Goal: Task Accomplishment & Management: Use online tool/utility

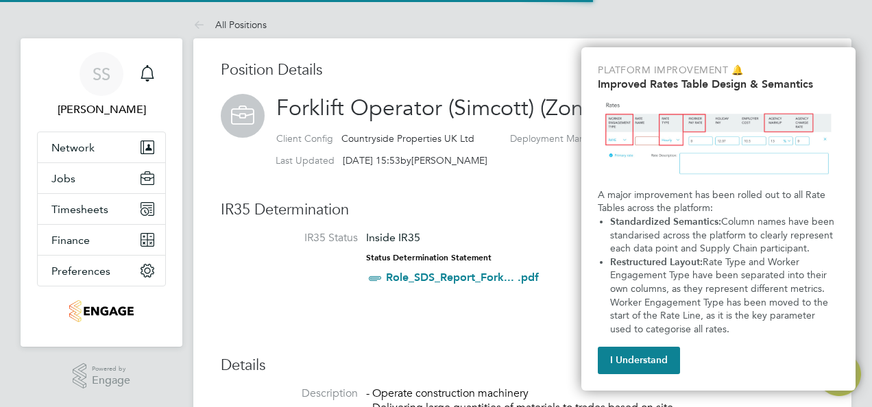
scroll to position [40, 91]
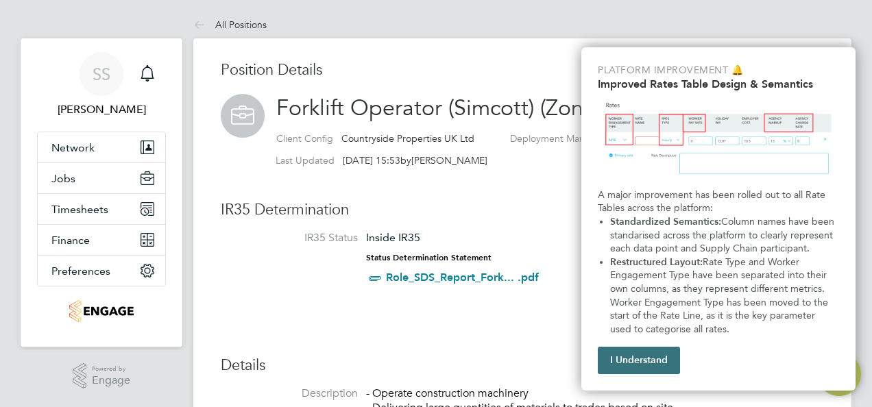
click at [670, 361] on button "I Understand" at bounding box center [639, 360] width 82 height 27
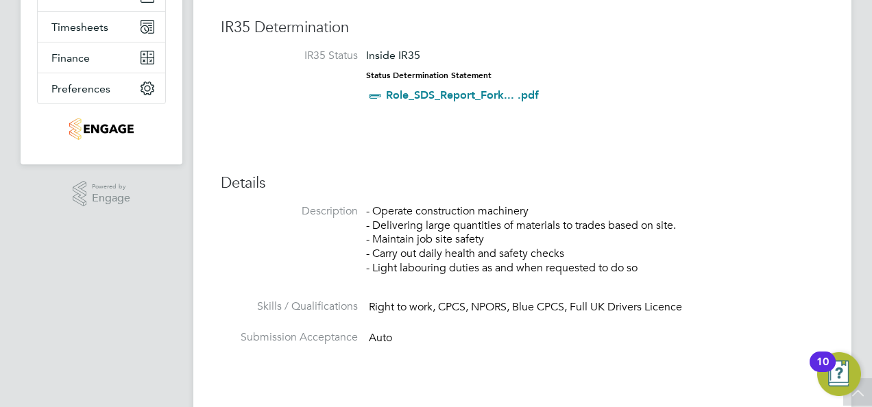
scroll to position [206, 0]
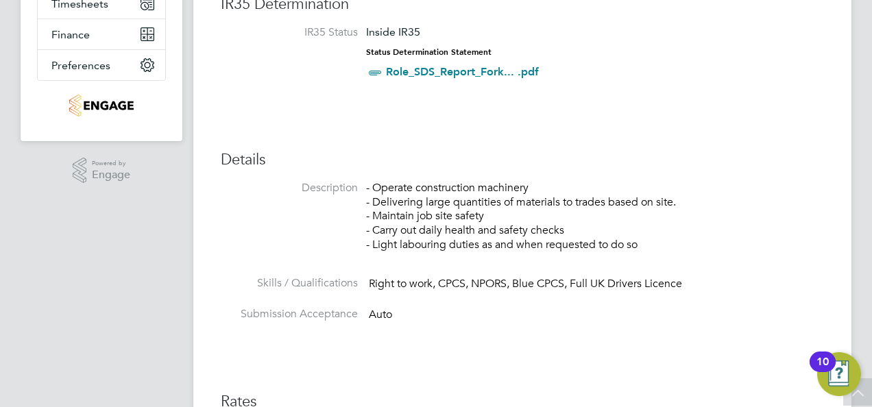
click at [639, 247] on p "- Operate construction machinery - Delivering large quantities of materials to …" at bounding box center [537, 216] width 343 height 71
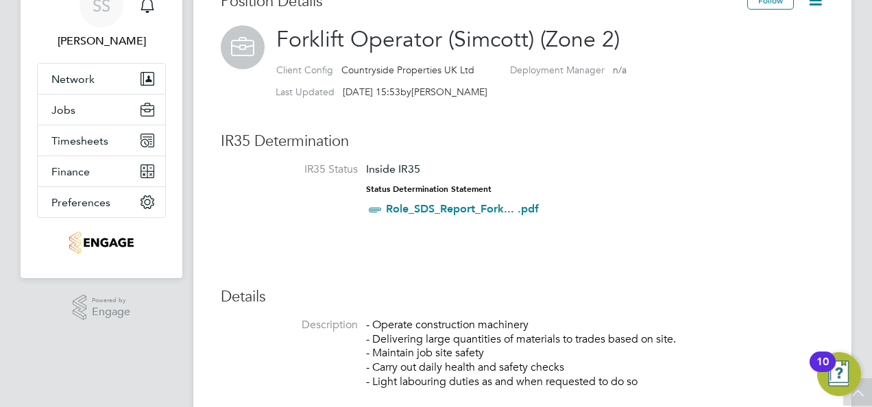
scroll to position [137, 0]
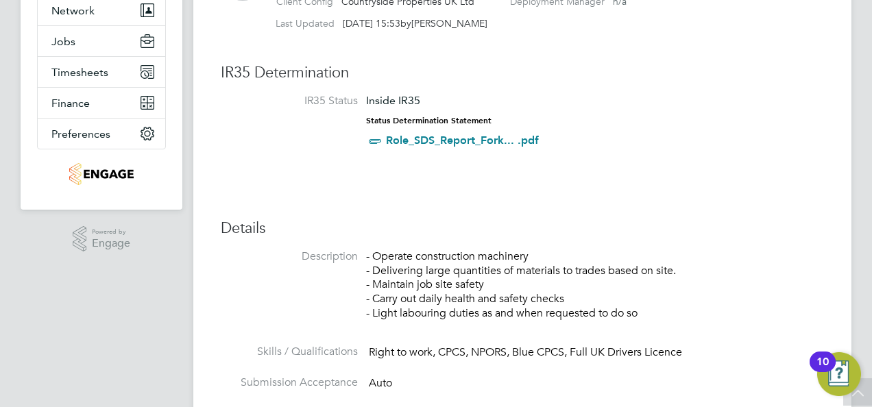
drag, startPoint x: 641, startPoint y: 308, endPoint x: 361, endPoint y: 258, distance: 284.9
click at [361, 258] on li "Description - Operate construction machinery - Delivering large quantities of m…" at bounding box center [522, 297] width 603 height 95
drag, startPoint x: 361, startPoint y: 258, endPoint x: 403, endPoint y: 258, distance: 42.5
copy p "- Operate construction machinery - Delivering large quantities of materials to …"
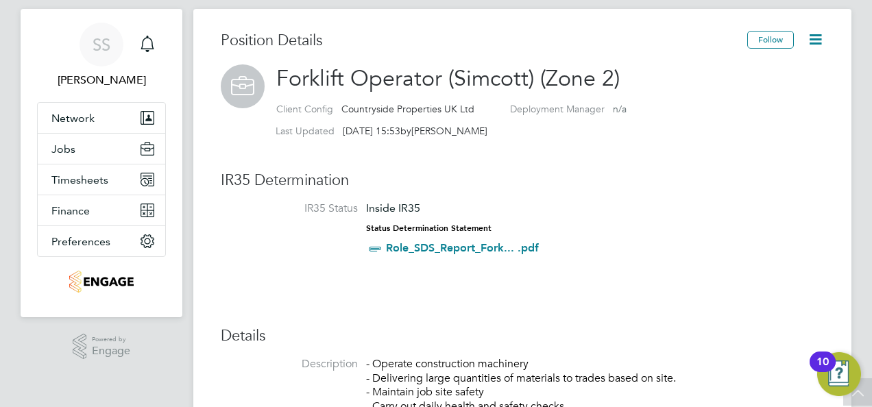
scroll to position [0, 0]
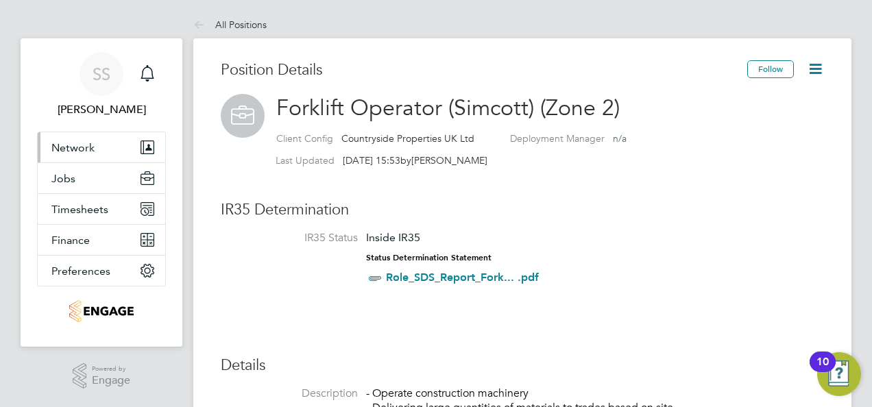
click at [77, 154] on button "Network" at bounding box center [101, 147] width 127 height 30
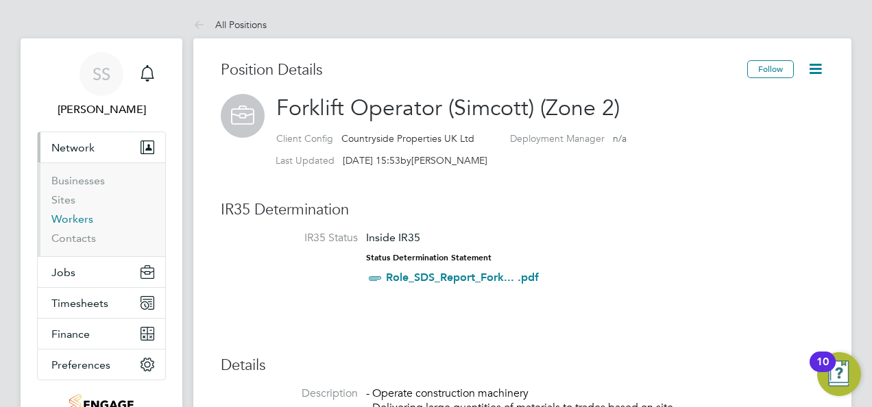
click at [73, 221] on link "Workers" at bounding box center [72, 218] width 42 height 13
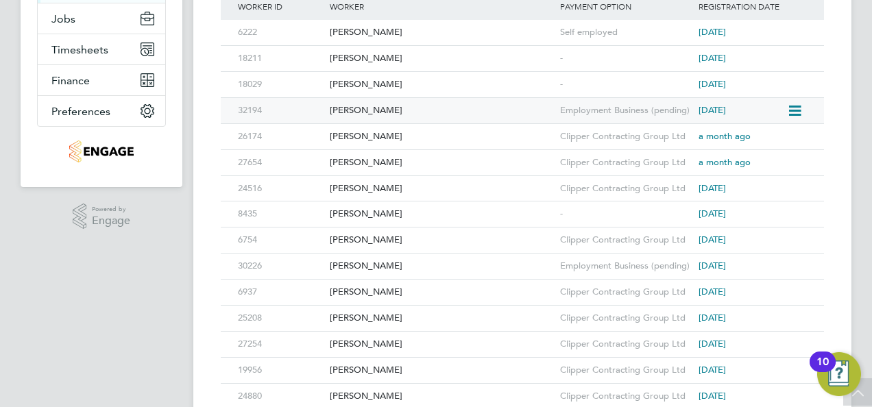
scroll to position [274, 0]
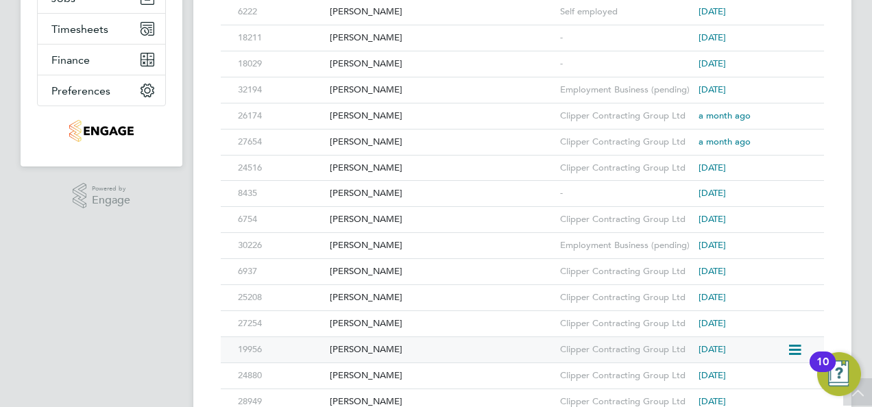
click at [260, 343] on div "19956" at bounding box center [280, 349] width 92 height 25
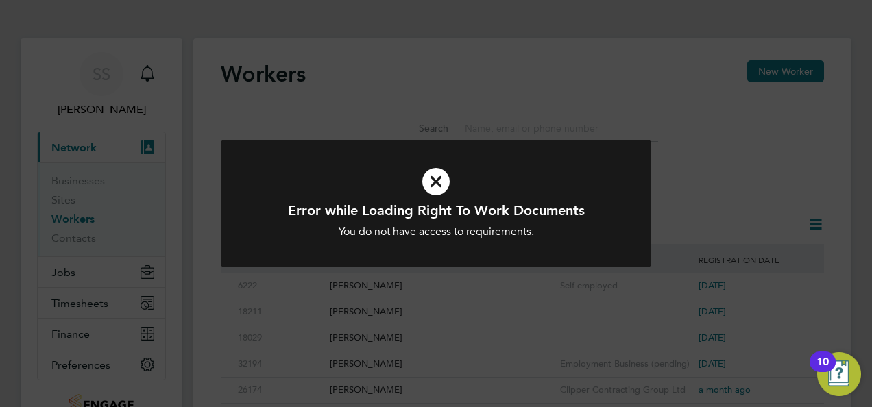
drag, startPoint x: 433, startPoint y: 178, endPoint x: 504, endPoint y: 173, distance: 70.8
click at [434, 178] on icon at bounding box center [436, 181] width 356 height 53
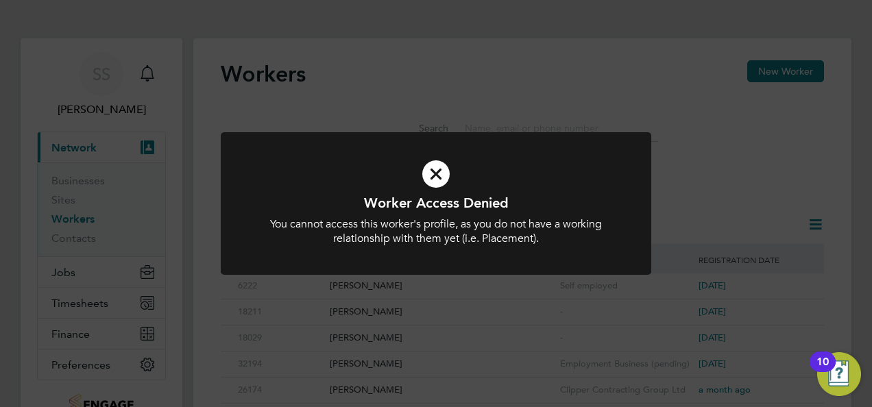
click at [437, 167] on icon at bounding box center [436, 173] width 356 height 53
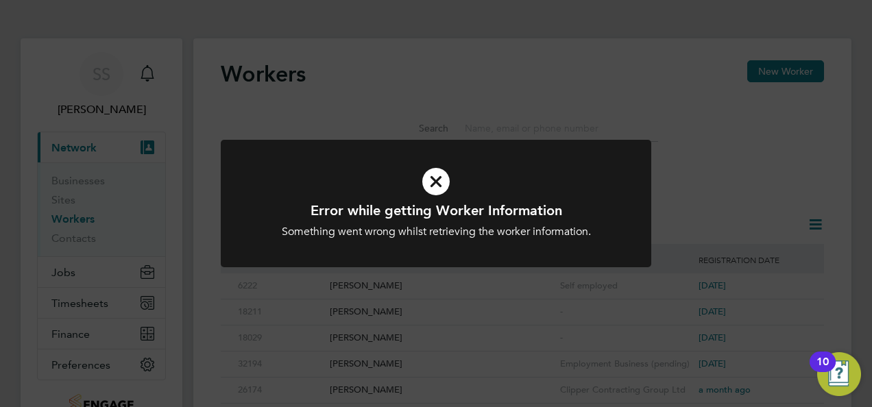
click at [755, 151] on div "Error while getting Worker Information Something went wrong whilst retrieving t…" at bounding box center [436, 203] width 872 height 407
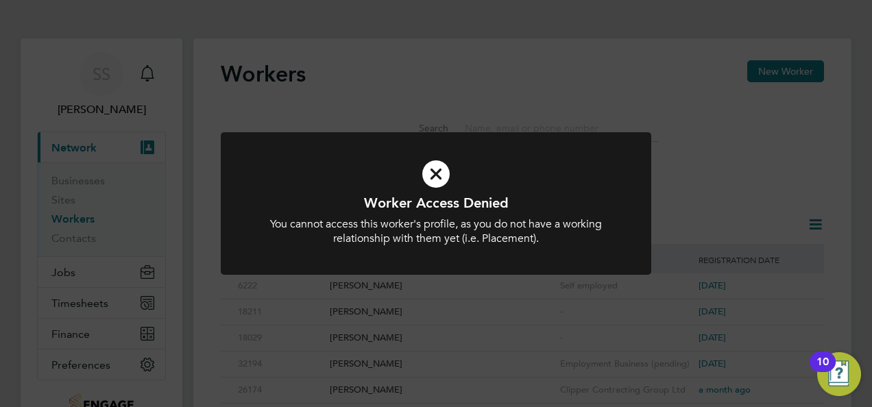
click at [438, 173] on icon at bounding box center [436, 173] width 356 height 53
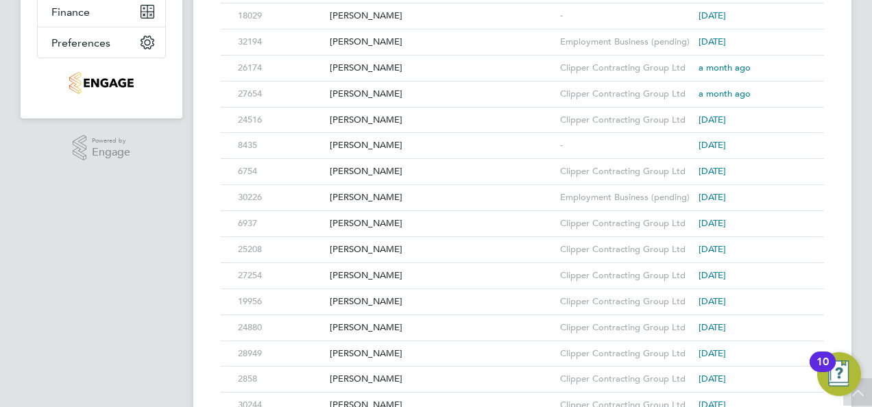
scroll to position [343, 0]
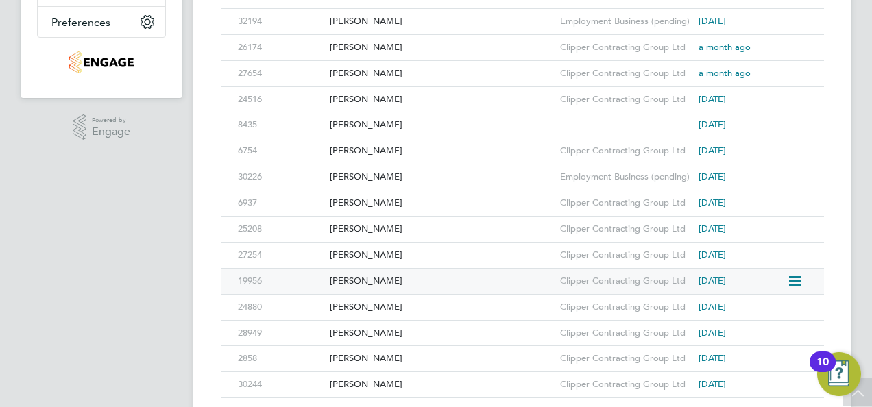
click at [792, 281] on icon at bounding box center [794, 282] width 14 height 16
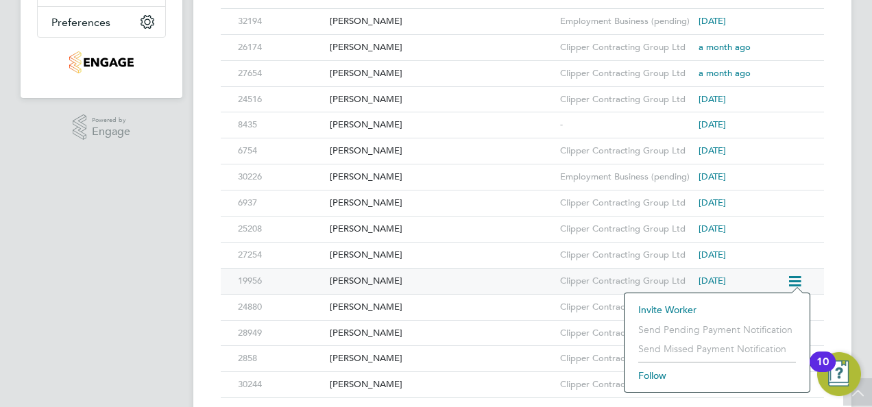
click at [361, 276] on div "[PERSON_NAME]" at bounding box center [441, 281] width 230 height 25
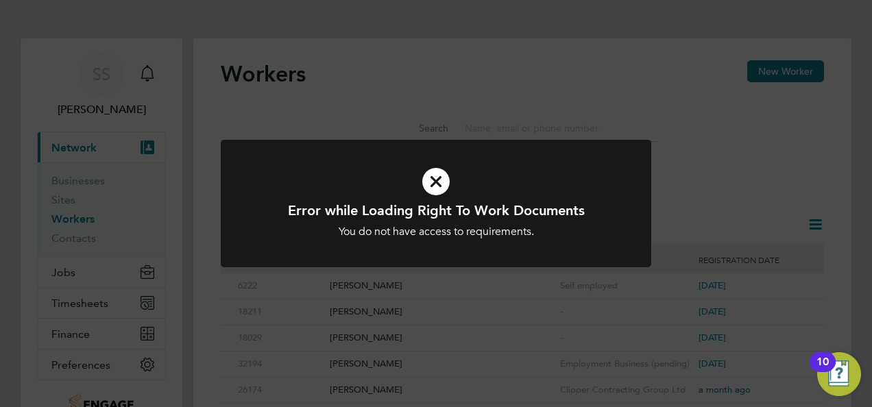
click at [432, 181] on icon at bounding box center [436, 181] width 356 height 53
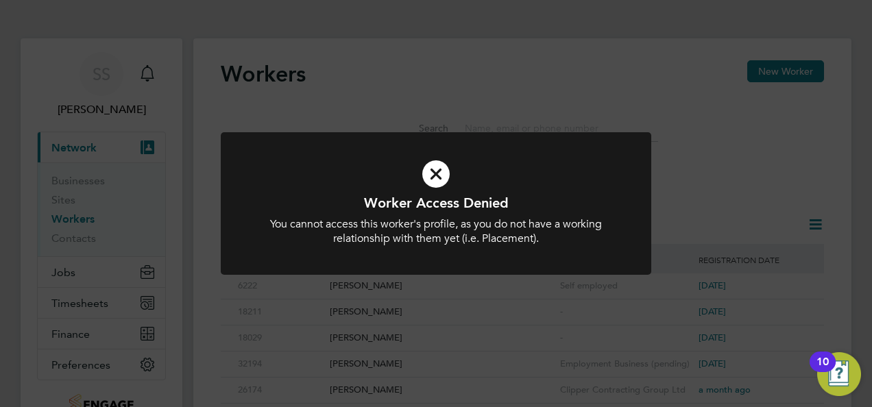
click at [433, 173] on icon at bounding box center [436, 173] width 356 height 53
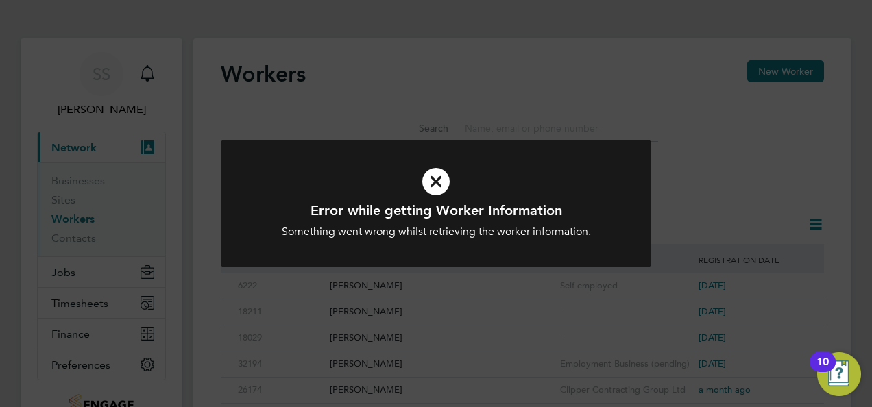
click at [438, 178] on icon at bounding box center [436, 181] width 356 height 53
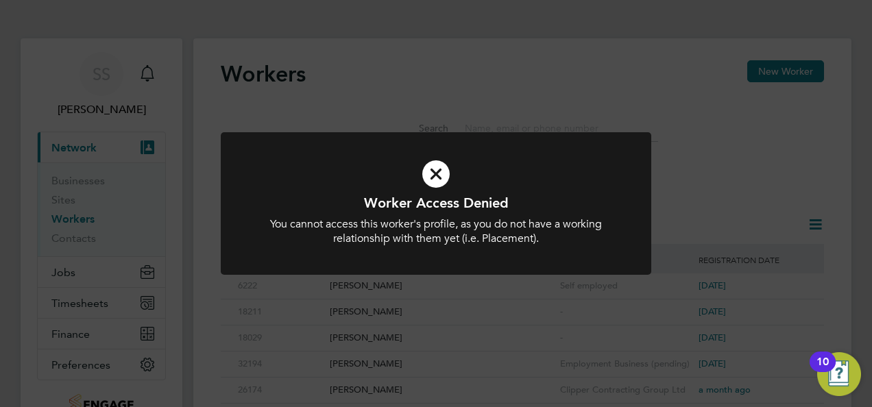
click at [90, 304] on div "Worker Access Denied You cannot access this worker's profile, as you do not hav…" at bounding box center [436, 203] width 872 height 407
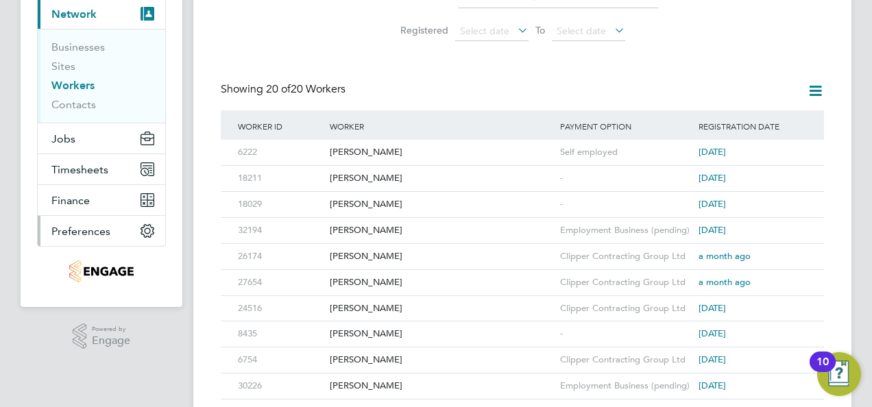
scroll to position [137, 0]
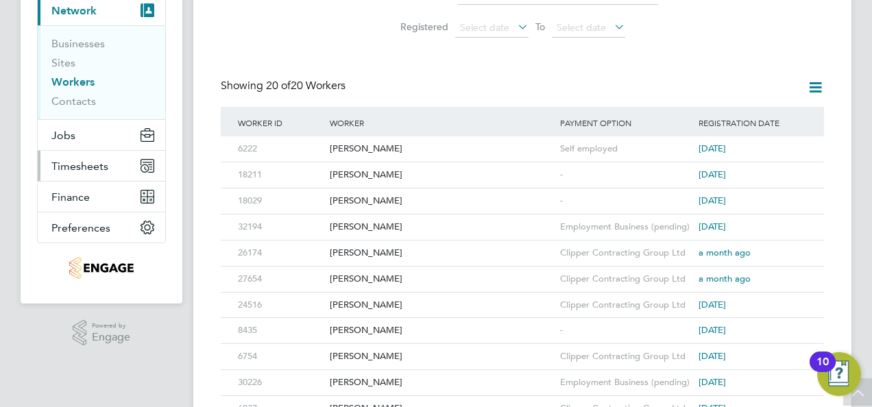
click at [77, 167] on span "Timesheets" at bounding box center [79, 166] width 57 height 13
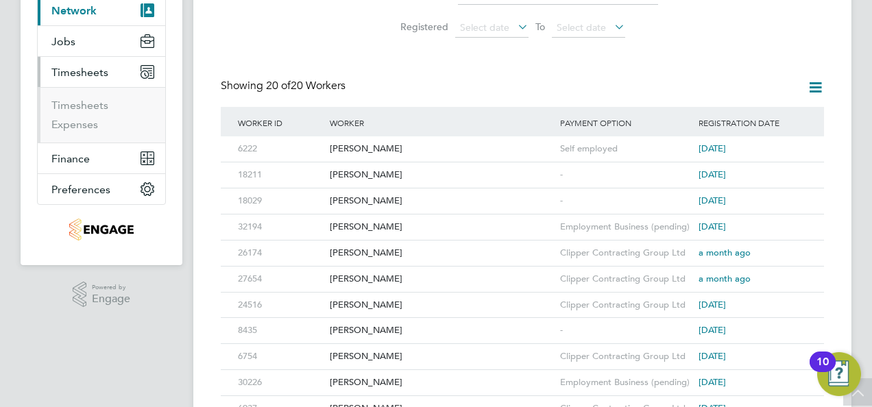
scroll to position [132, 0]
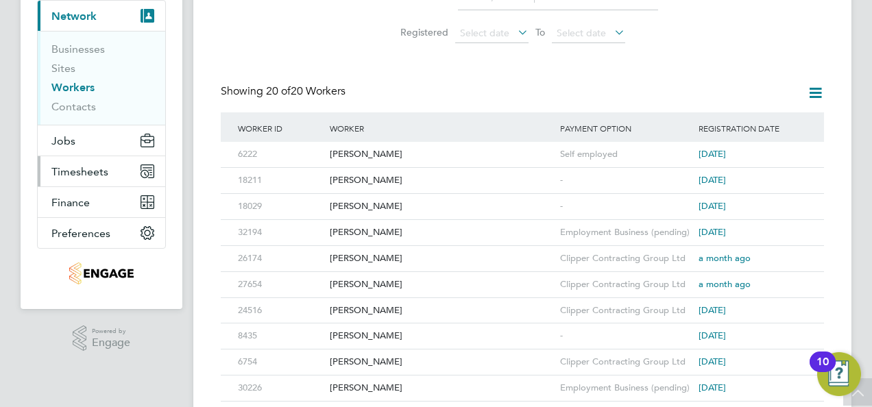
click at [63, 170] on span "Timesheets" at bounding box center [79, 171] width 57 height 13
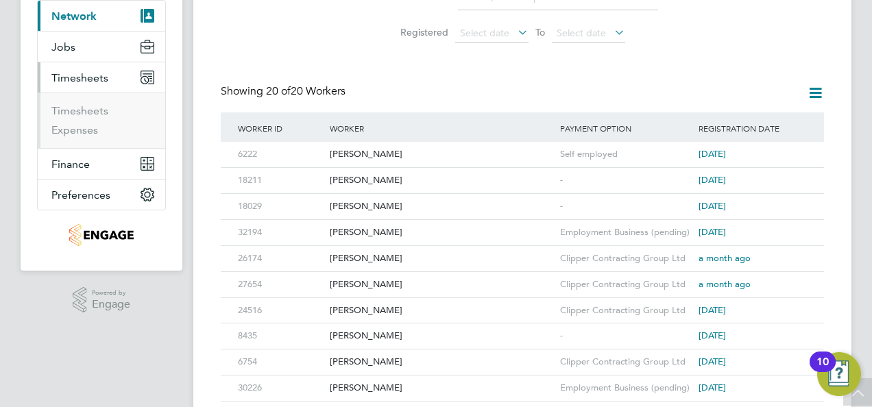
click at [81, 101] on ul "Timesheets Expenses" at bounding box center [101, 121] width 127 height 56
click at [79, 110] on link "Timesheets" at bounding box center [79, 110] width 57 height 13
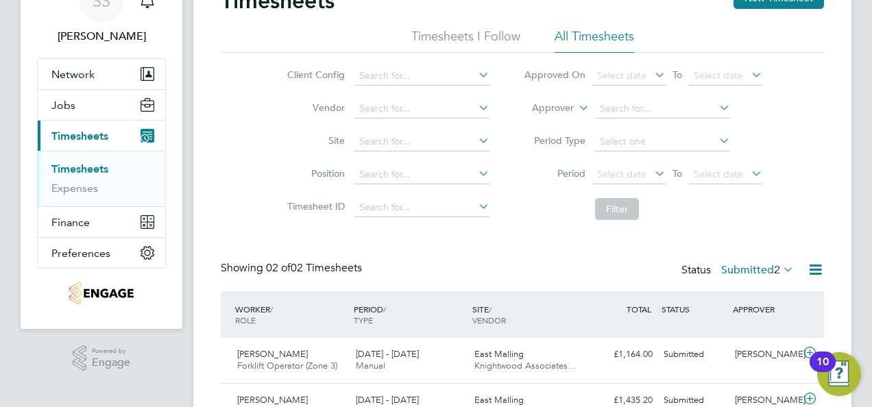
scroll to position [144, 0]
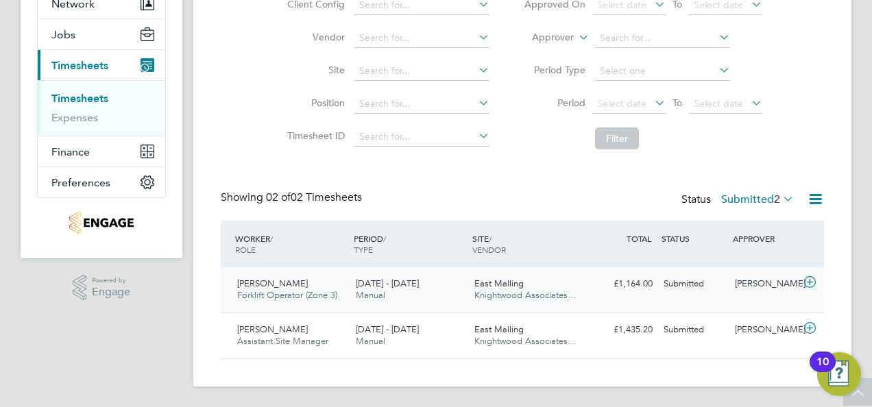
click at [273, 280] on span "[PERSON_NAME]" at bounding box center [272, 284] width 71 height 12
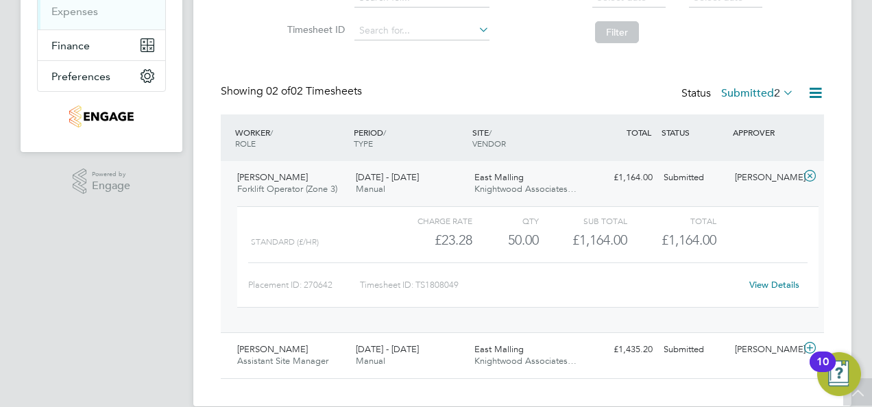
scroll to position [270, 0]
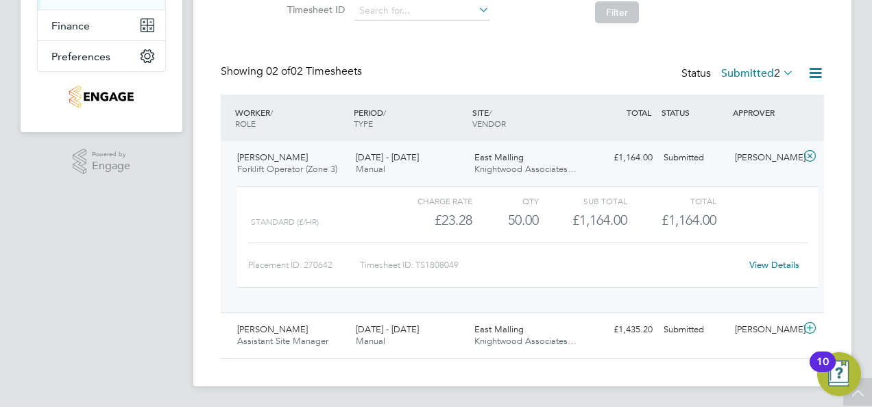
click at [758, 262] on link "View Details" at bounding box center [774, 265] width 50 height 12
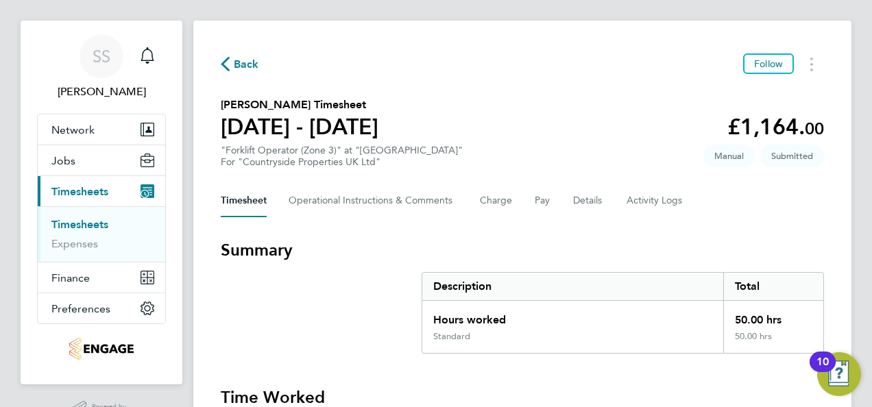
scroll to position [69, 0]
